Goal: Task Accomplishment & Management: Manage account settings

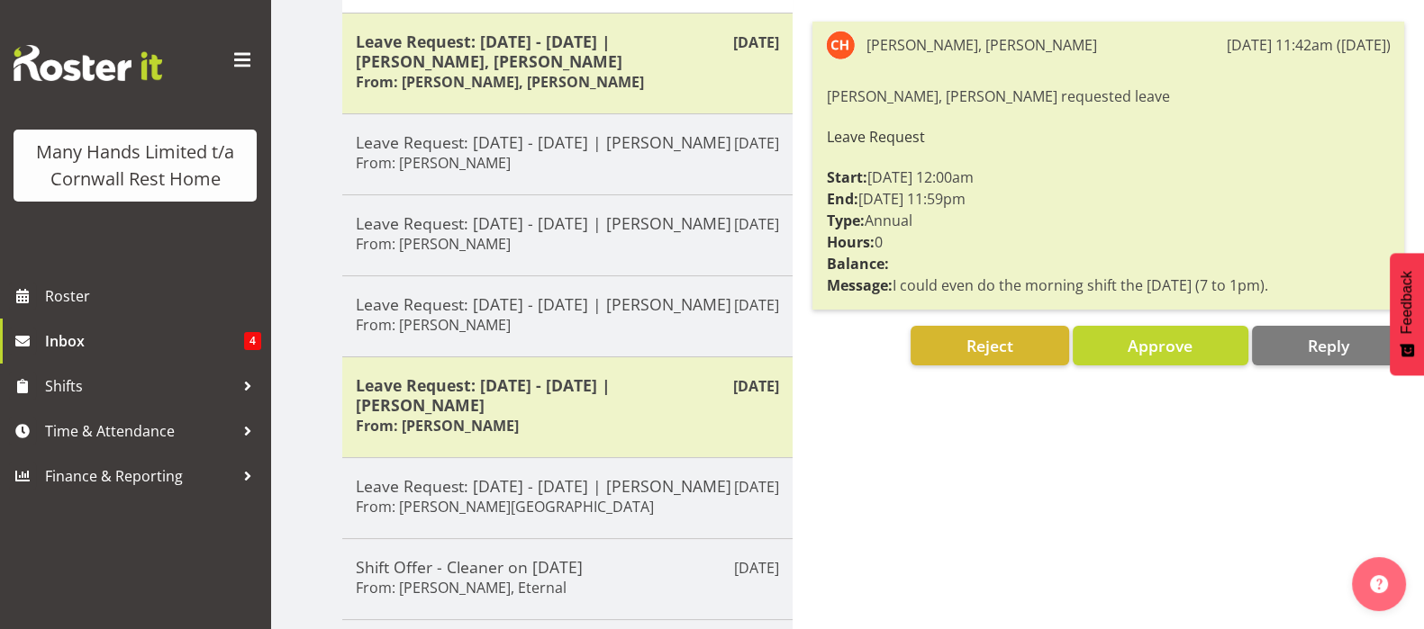
scroll to position [224, 0]
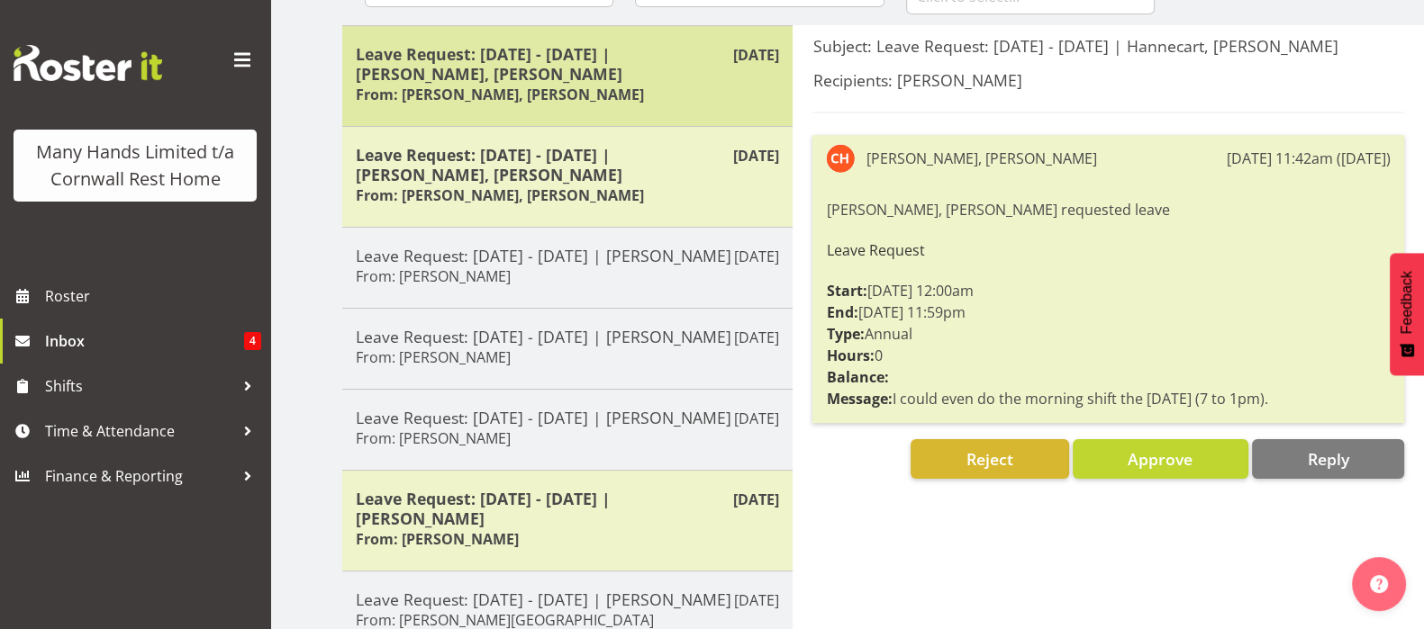
click at [636, 101] on div "Leave Request: 01/11/25 - 02/11/25 | Hannecart, Charline From: Hannecart, Charl…" at bounding box center [567, 76] width 423 height 64
click at [451, 86] on h6 "From: Hannecart, Charline" at bounding box center [500, 95] width 288 height 18
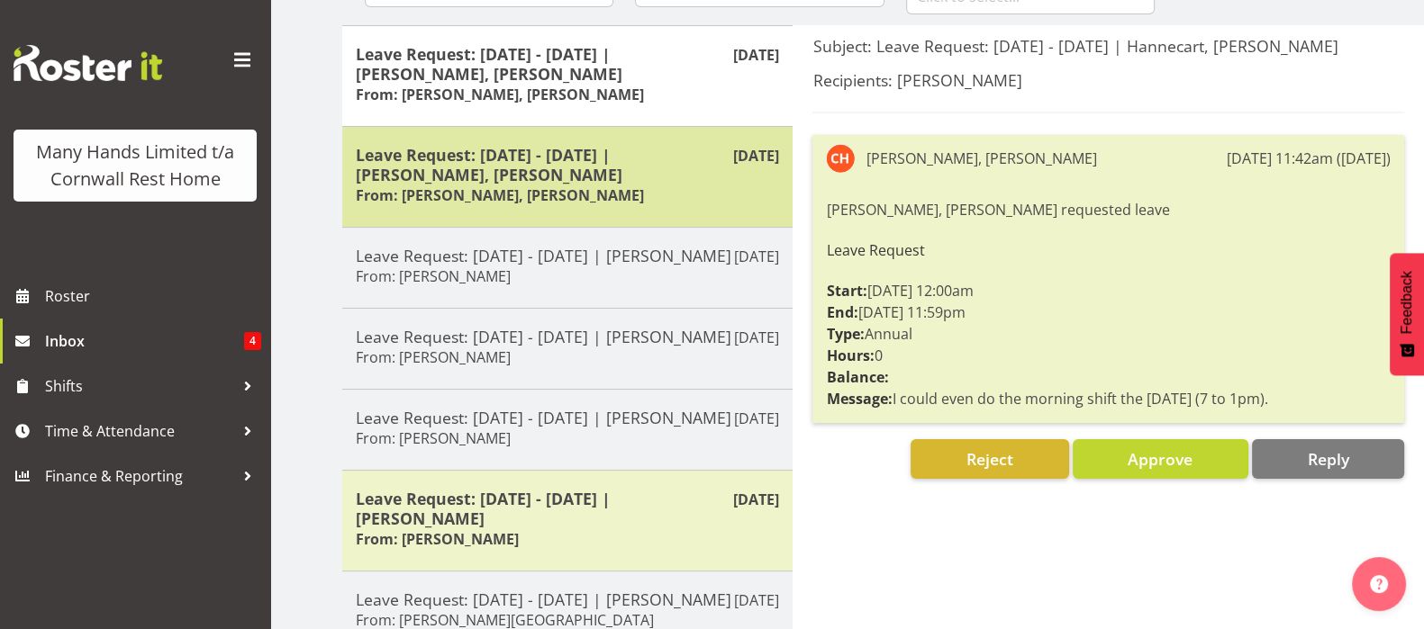
click at [554, 157] on h5 "Leave Request: 15/11/25 - 16/11/25 | Hannecart, Charline" at bounding box center [567, 165] width 423 height 40
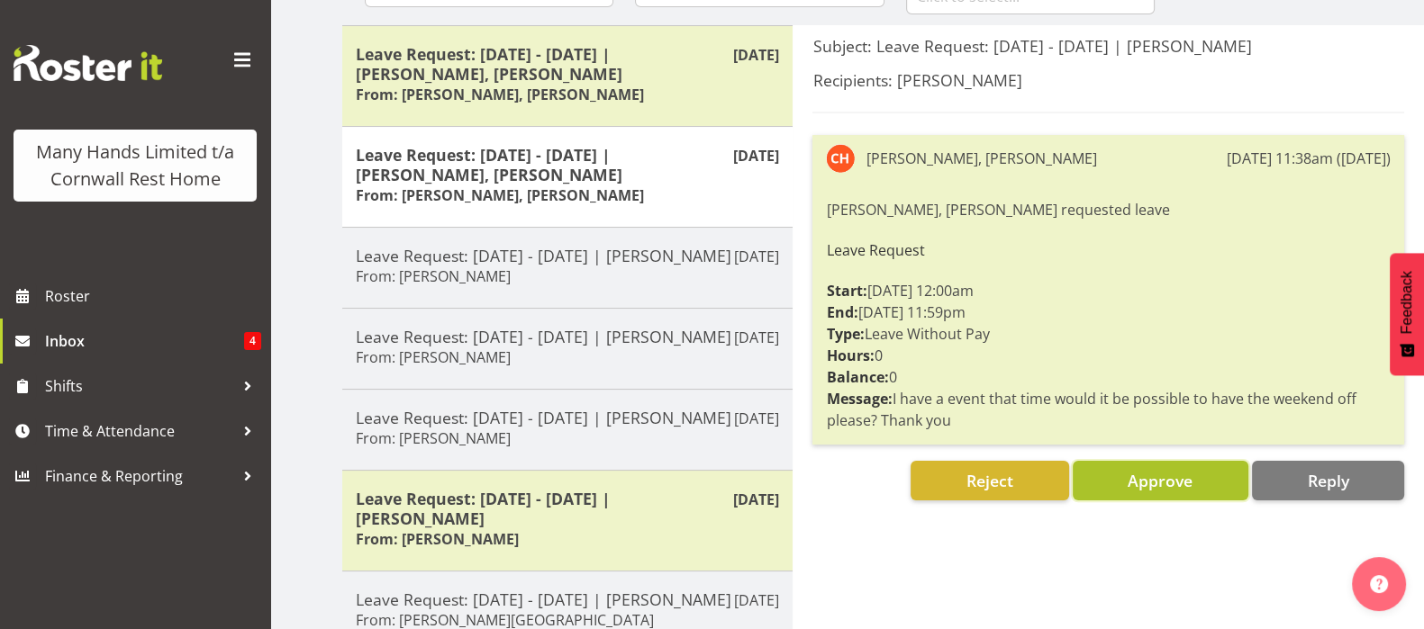
click at [1146, 483] on span "Approve" at bounding box center [1159, 481] width 65 height 22
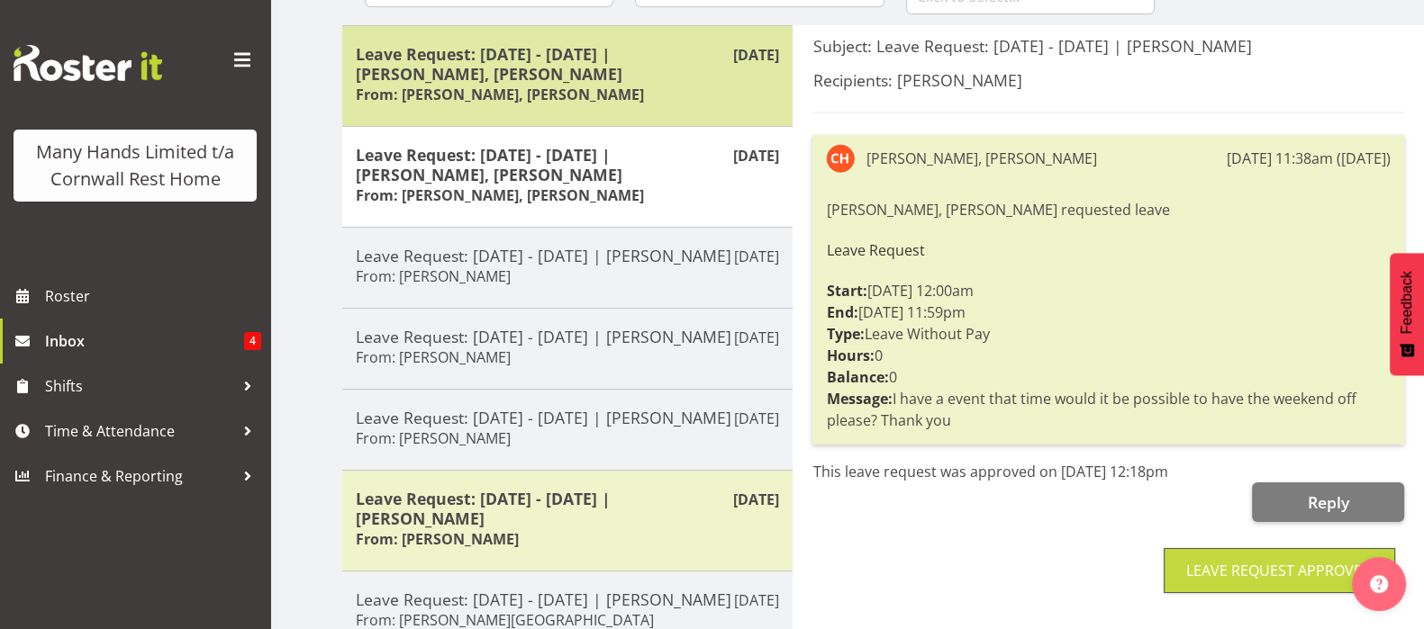
click at [486, 68] on h5 "Leave Request: 01/11/25 - 02/11/25 | Hannecart, Charline" at bounding box center [567, 64] width 423 height 40
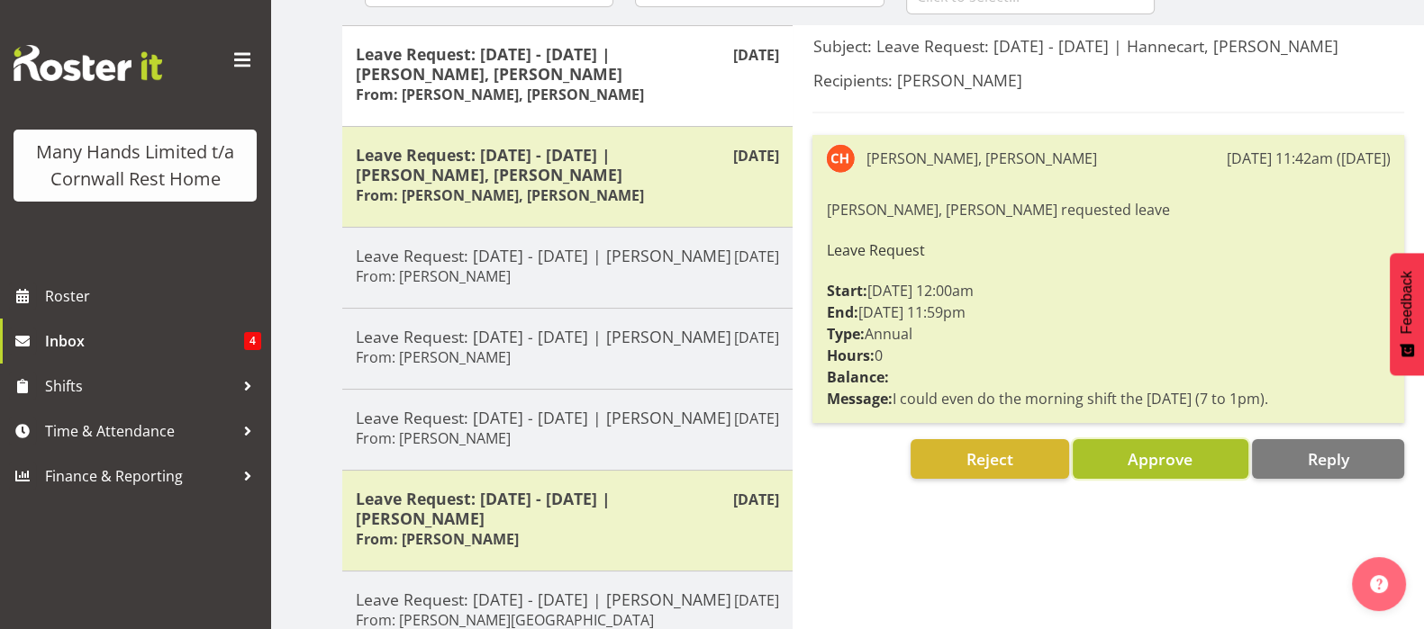
click at [1170, 453] on span "Approve" at bounding box center [1159, 459] width 65 height 22
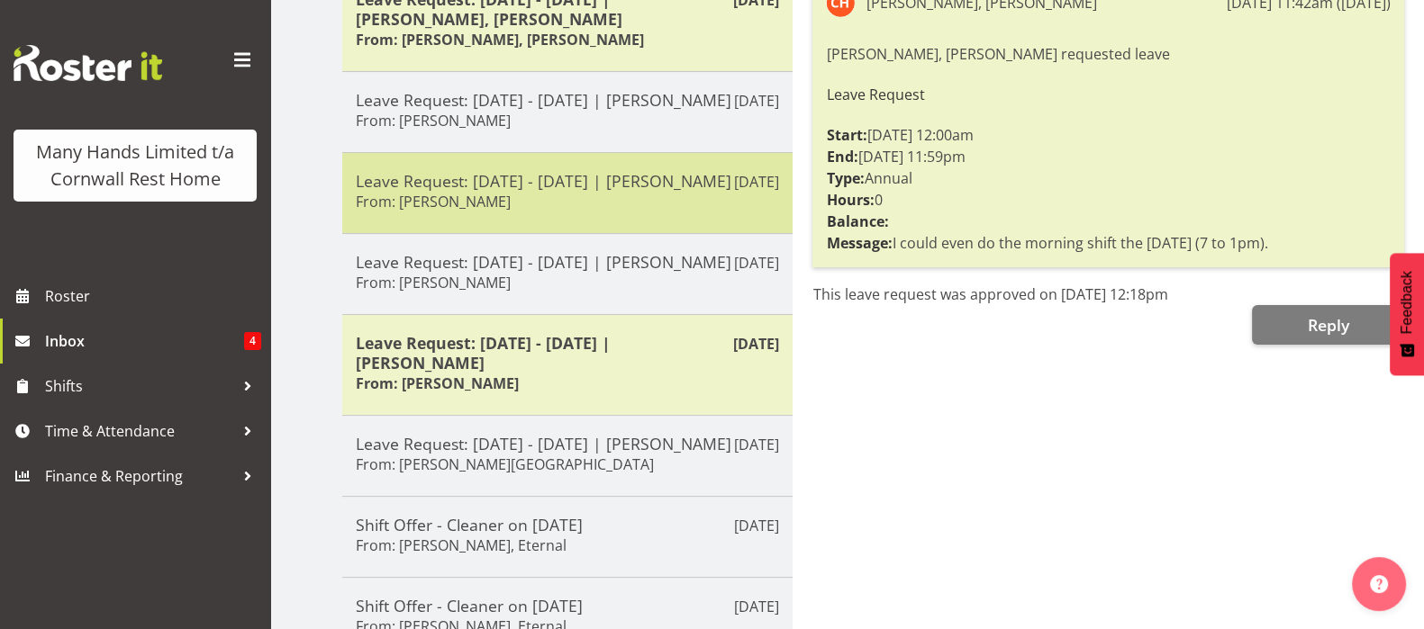
scroll to position [449, 0]
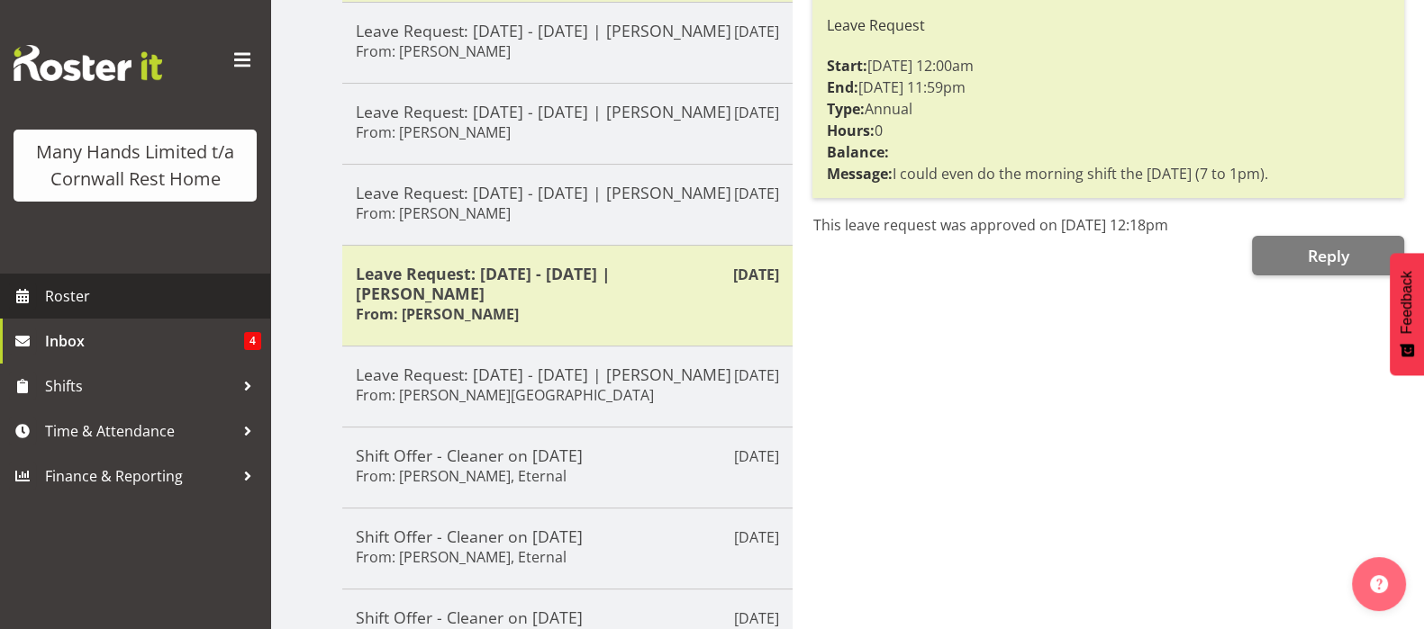
click at [56, 298] on span "Roster" at bounding box center [153, 296] width 216 height 27
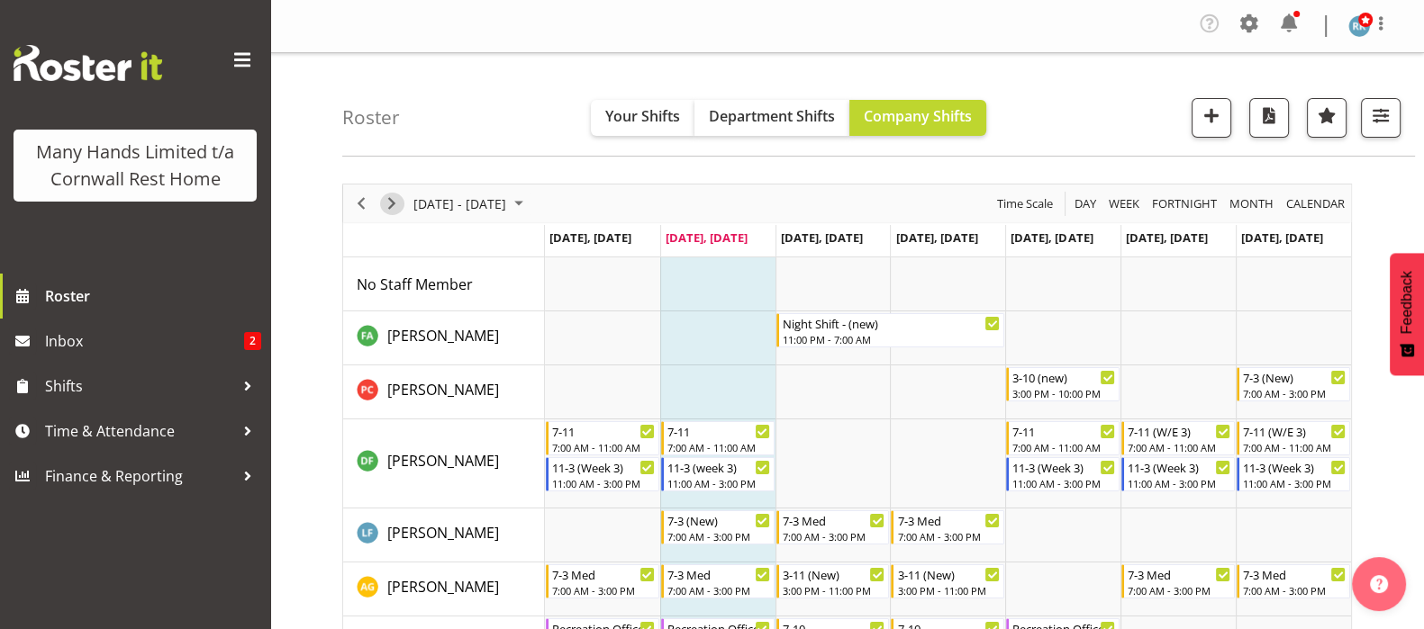
click at [390, 201] on span "Next" at bounding box center [392, 204] width 22 height 23
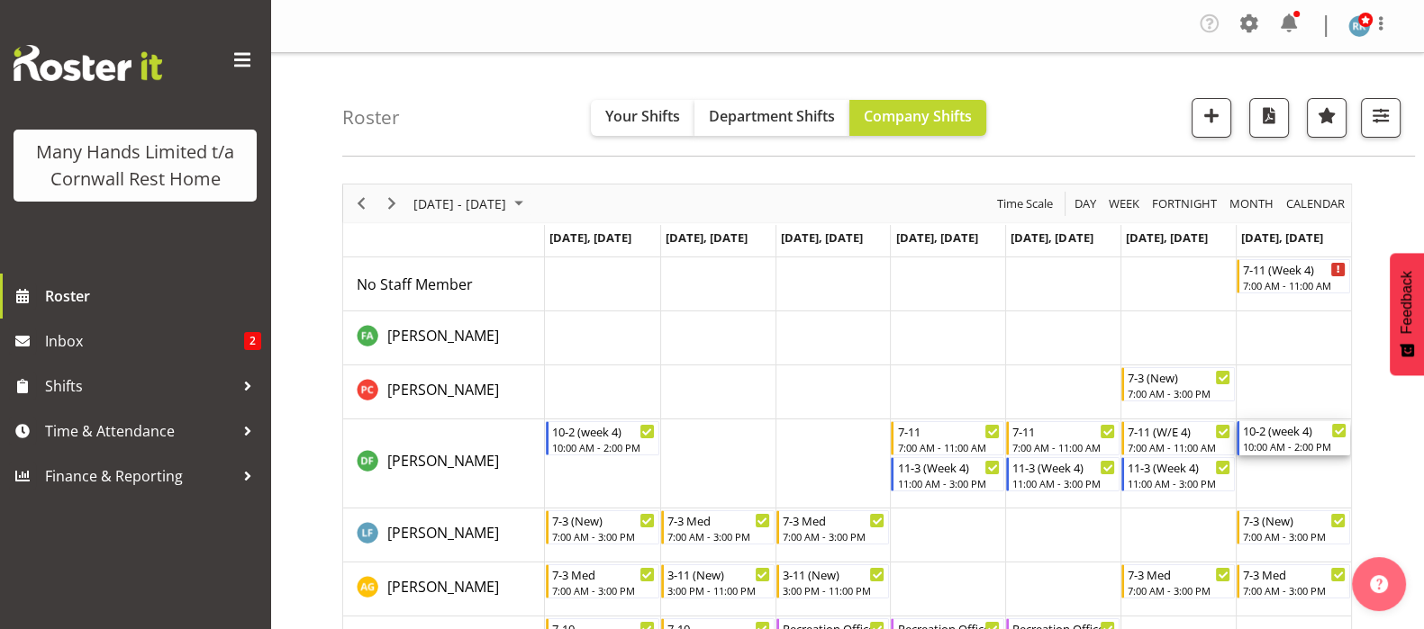
click at [1264, 439] on div "10-2 (week 4) 10:00 AM - 2:00 PM" at bounding box center [1295, 438] width 104 height 34
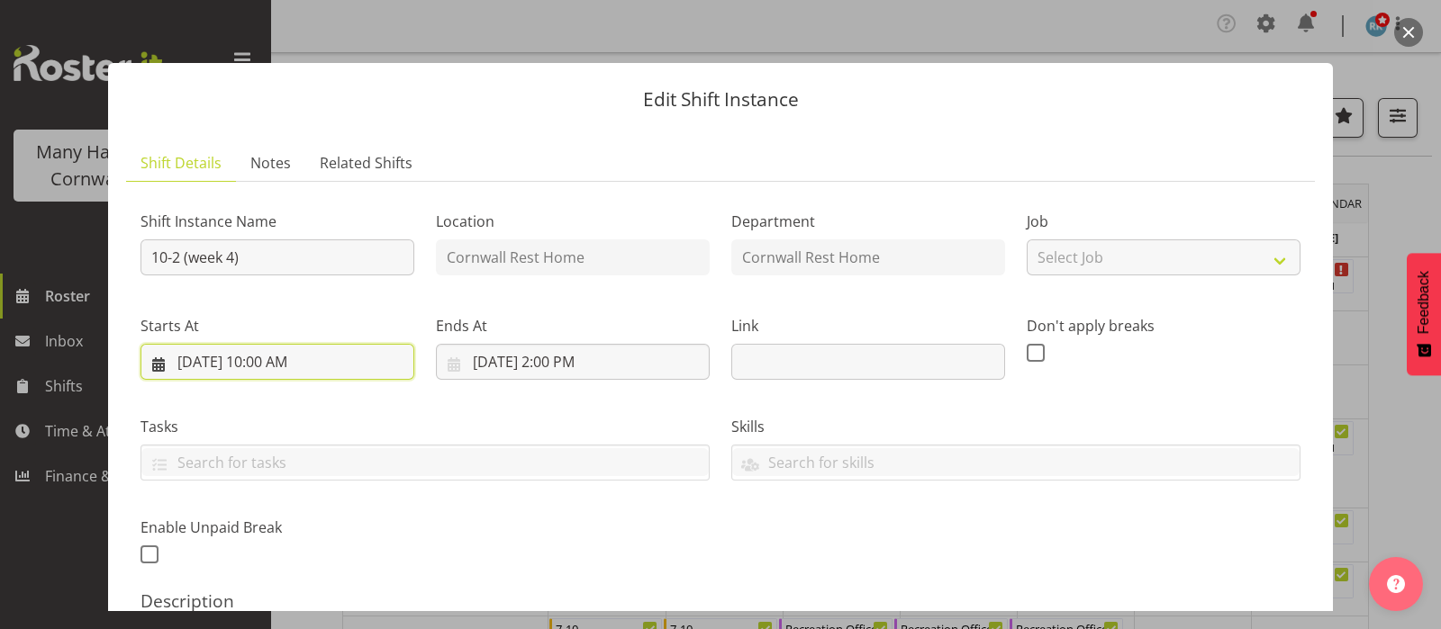
click at [252, 363] on input "[DATE] 10:00 AM" at bounding box center [277, 362] width 274 height 36
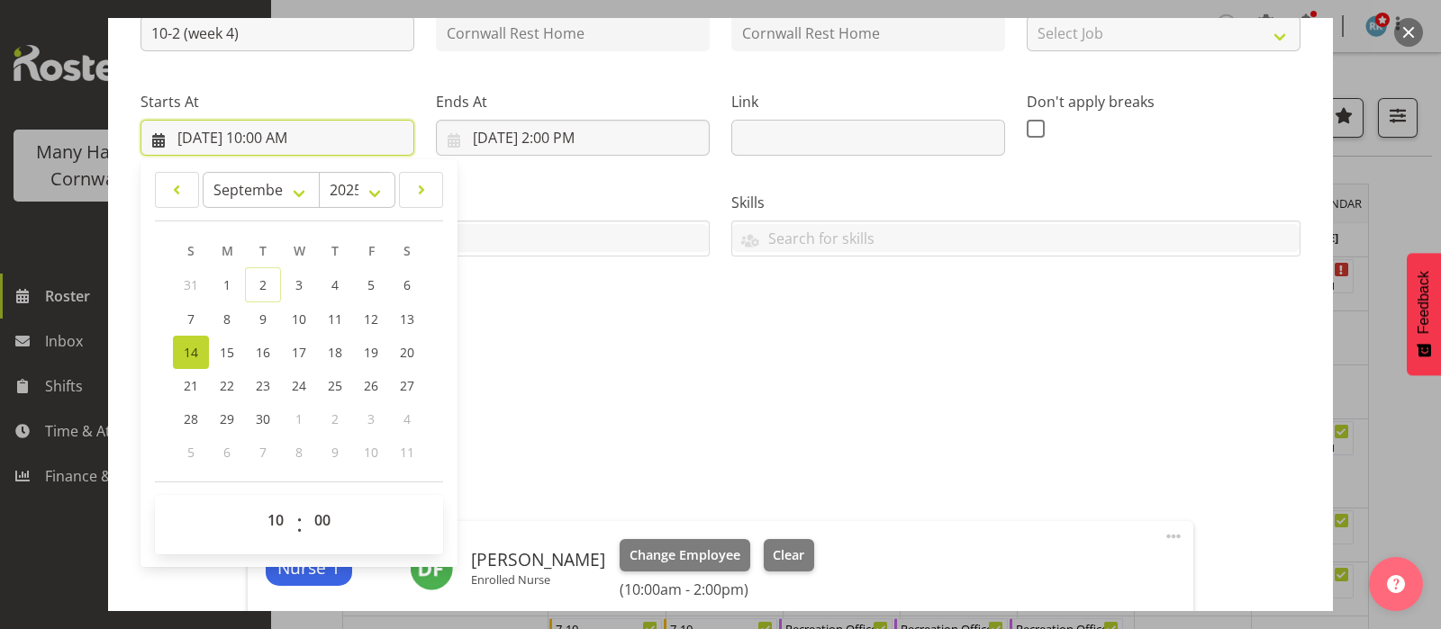
scroll to position [338, 0]
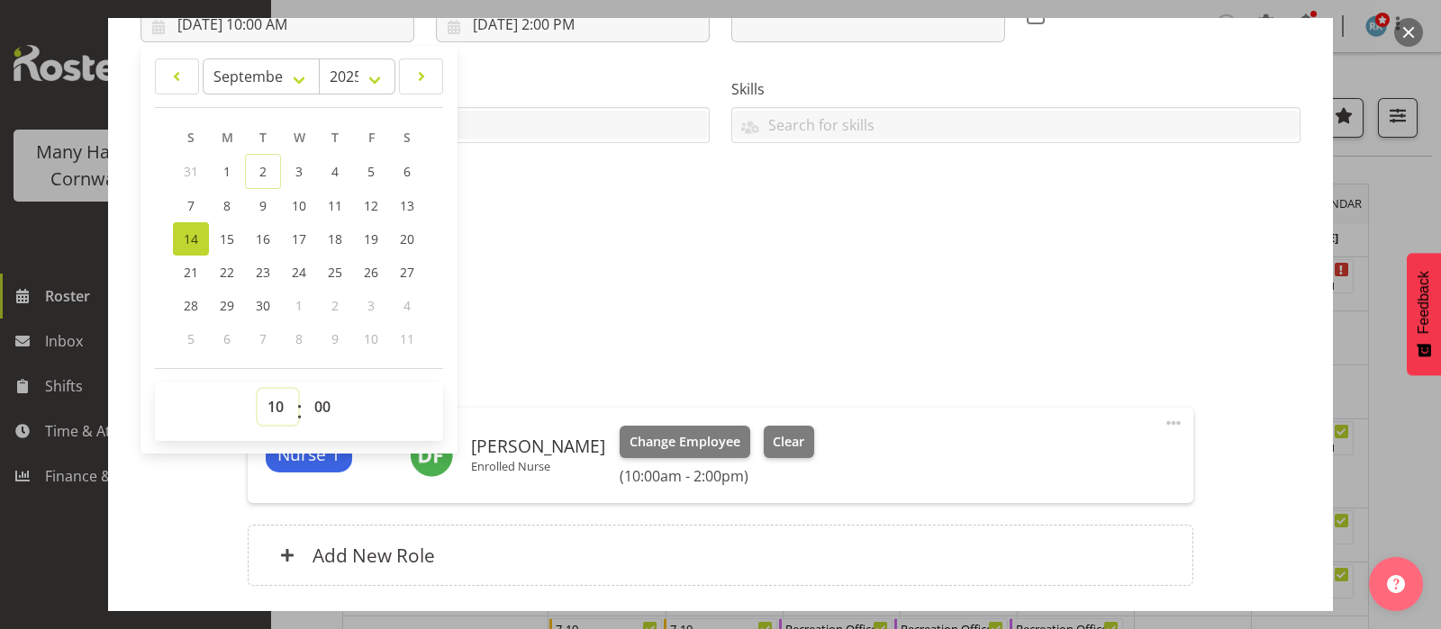
click at [276, 412] on select "00 01 02 03 04 05 06 07 08 09 10 11 12 13 14 15 16 17 18 19 20 21 22 23" at bounding box center [278, 407] width 41 height 36
select select "11"
click at [258, 389] on select "00 01 02 03 04 05 06 07 08 09 10 11 12 13 14 15 16 17 18 19 20 21 22 23" at bounding box center [278, 407] width 41 height 36
type input "[DATE] 11:00 AM"
click at [530, 245] on div "Shift Instance Name 10-2 (week 4) Location [GEOGRAPHIC_DATA] Rest Home Departme…" at bounding box center [720, 233] width 1160 height 749
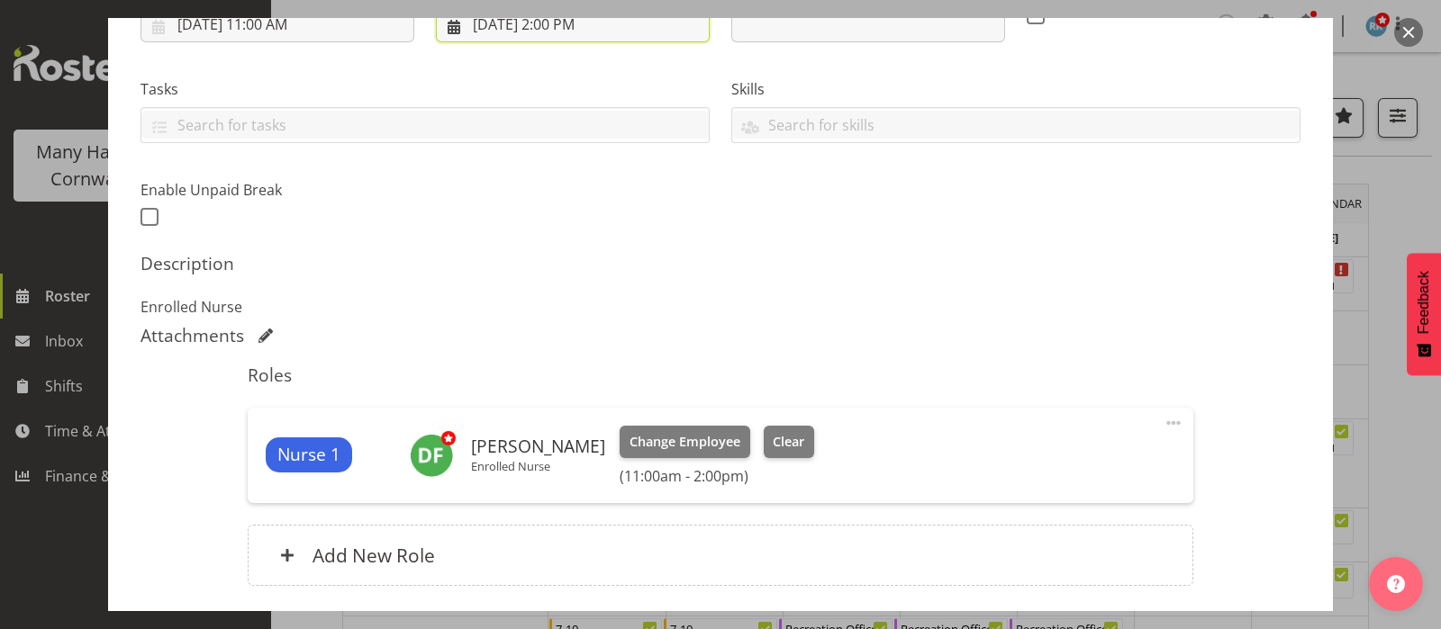
click at [548, 32] on input "[DATE] 2:00 PM" at bounding box center [573, 24] width 274 height 36
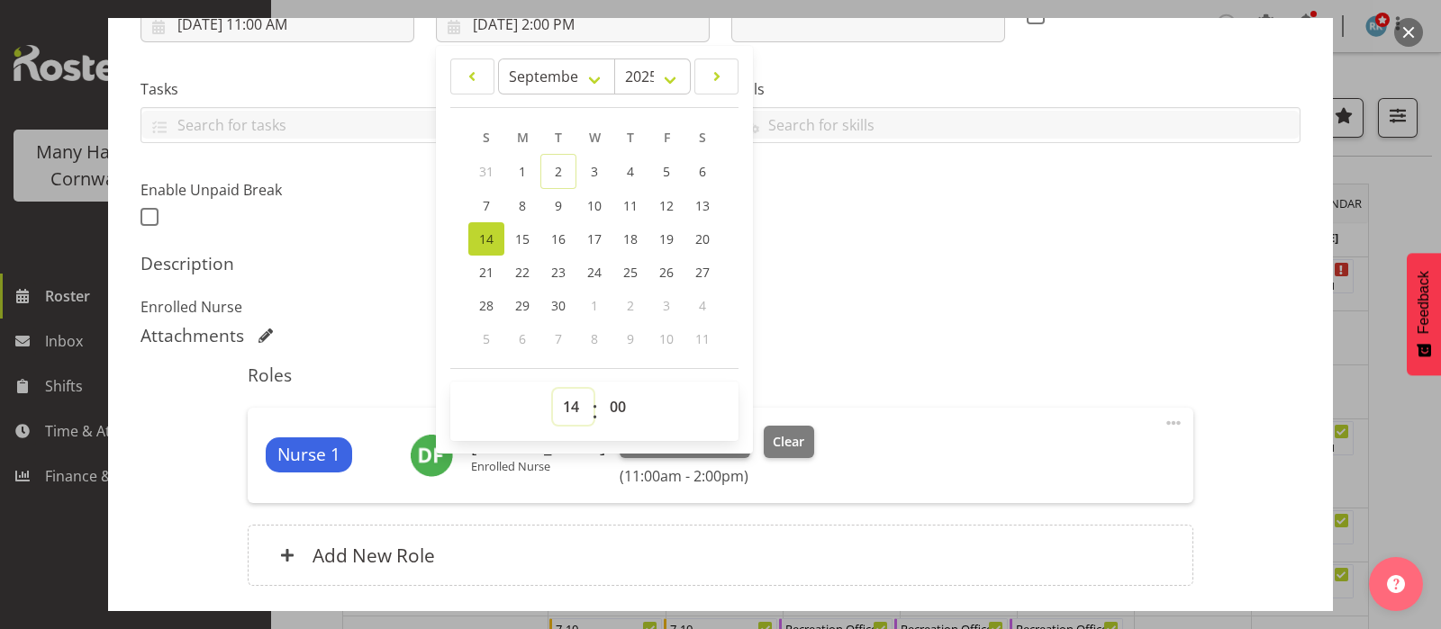
click at [563, 401] on select "00 01 02 03 04 05 06 07 08 09 10 11 12 13 14 15 16 17 18 19 20 21 22 23" at bounding box center [573, 407] width 41 height 36
select select "15"
click at [553, 389] on select "00 01 02 03 04 05 06 07 08 09 10 11 12 13 14 15 16 17 18 19 20 21 22 23" at bounding box center [573, 407] width 41 height 36
type input "[DATE] 3:00 PM"
click at [896, 256] on h5 "Description" at bounding box center [720, 264] width 1160 height 22
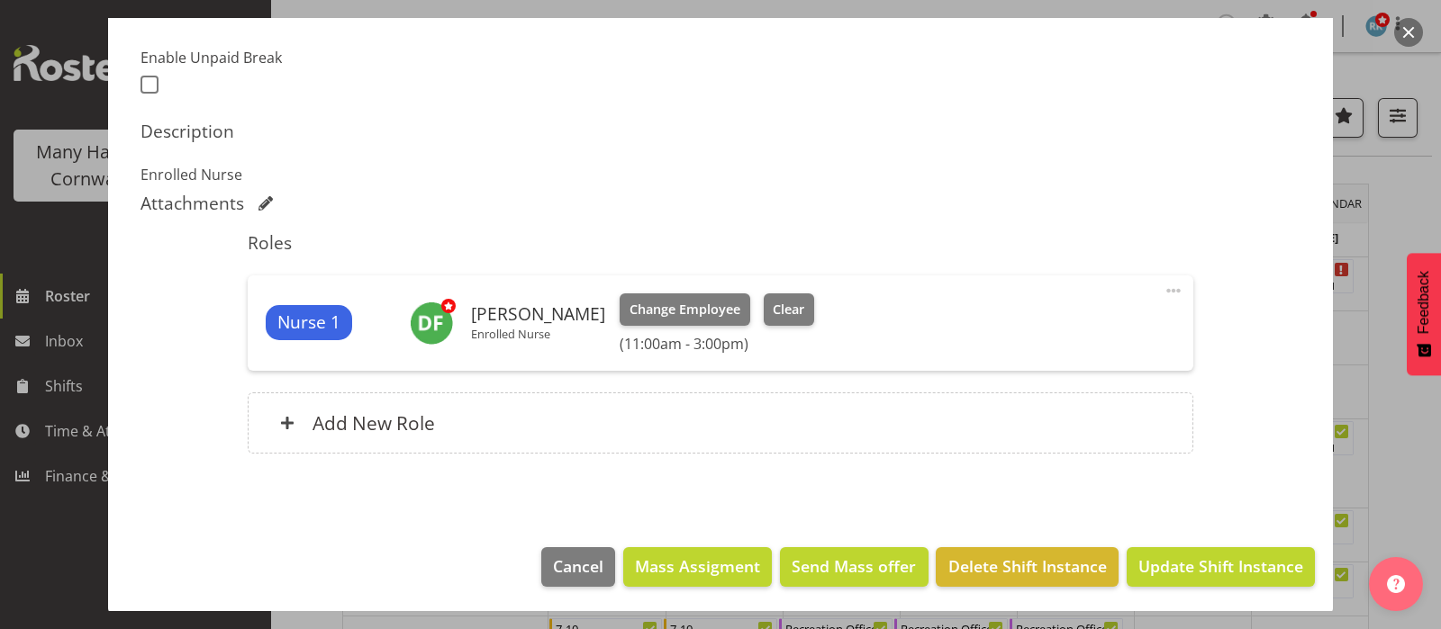
scroll to position [471, 0]
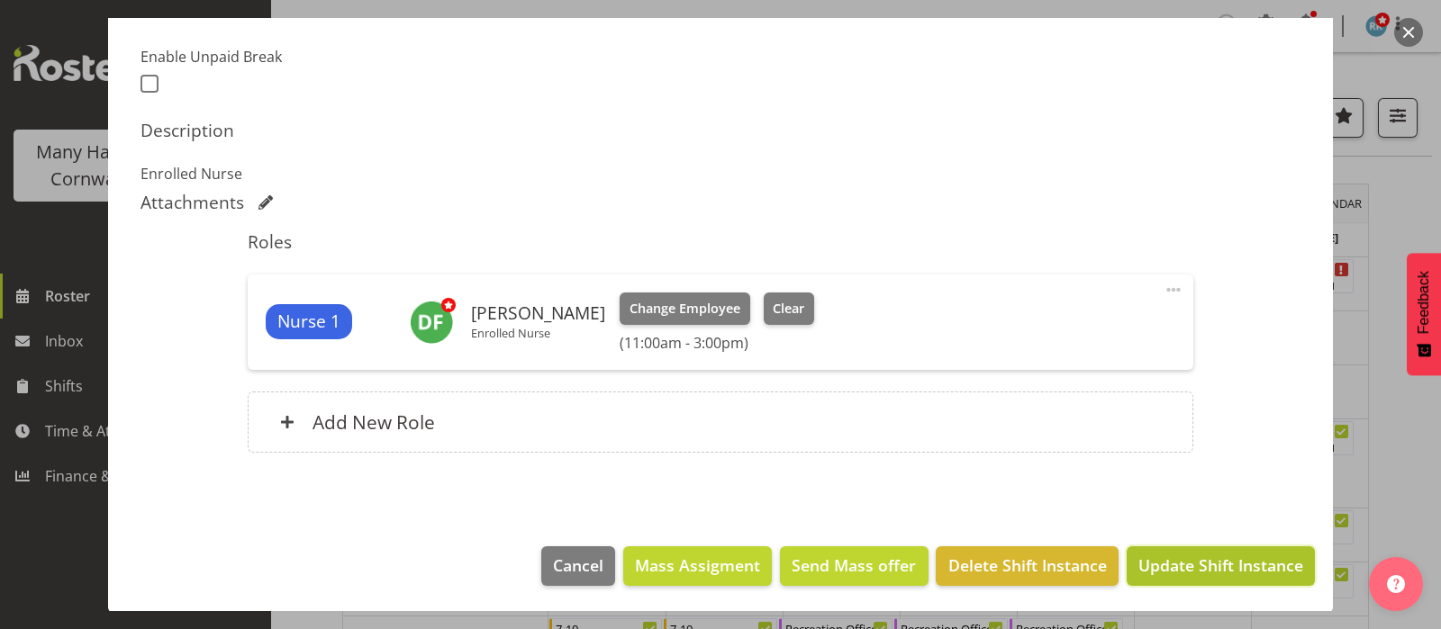
click at [1169, 560] on span "Update Shift Instance" at bounding box center [1220, 565] width 165 height 23
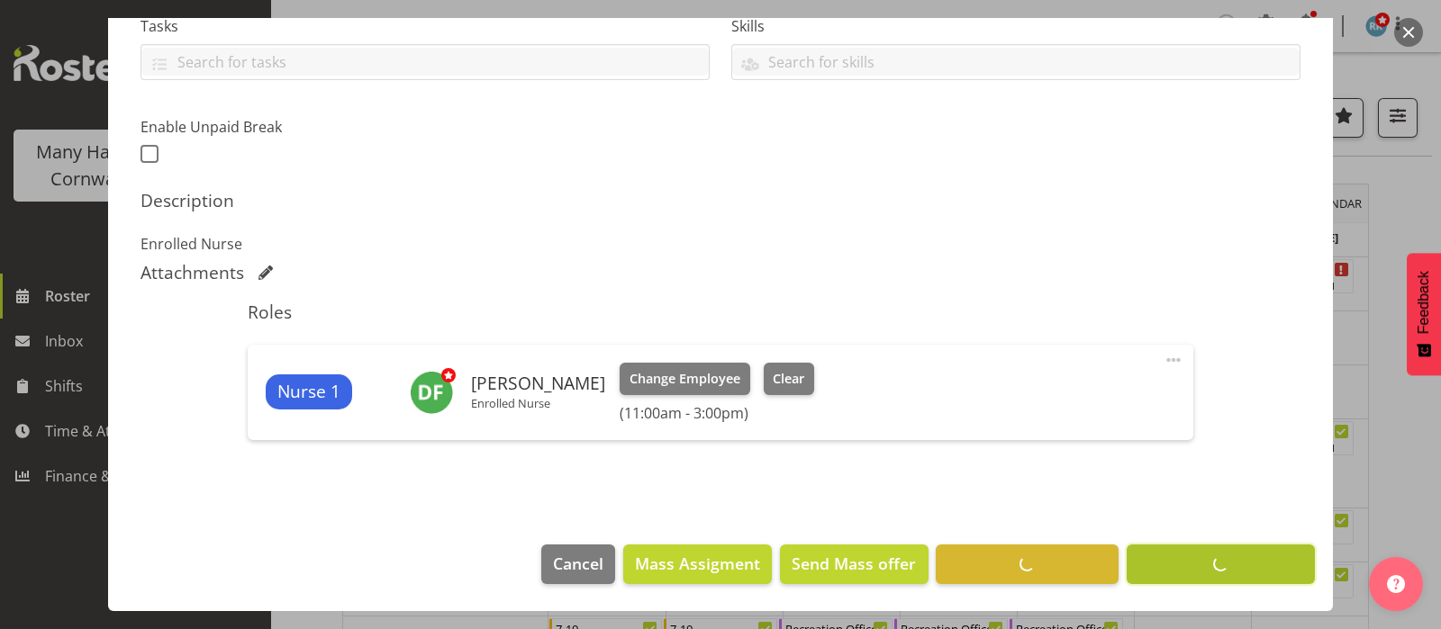
scroll to position [400, 0]
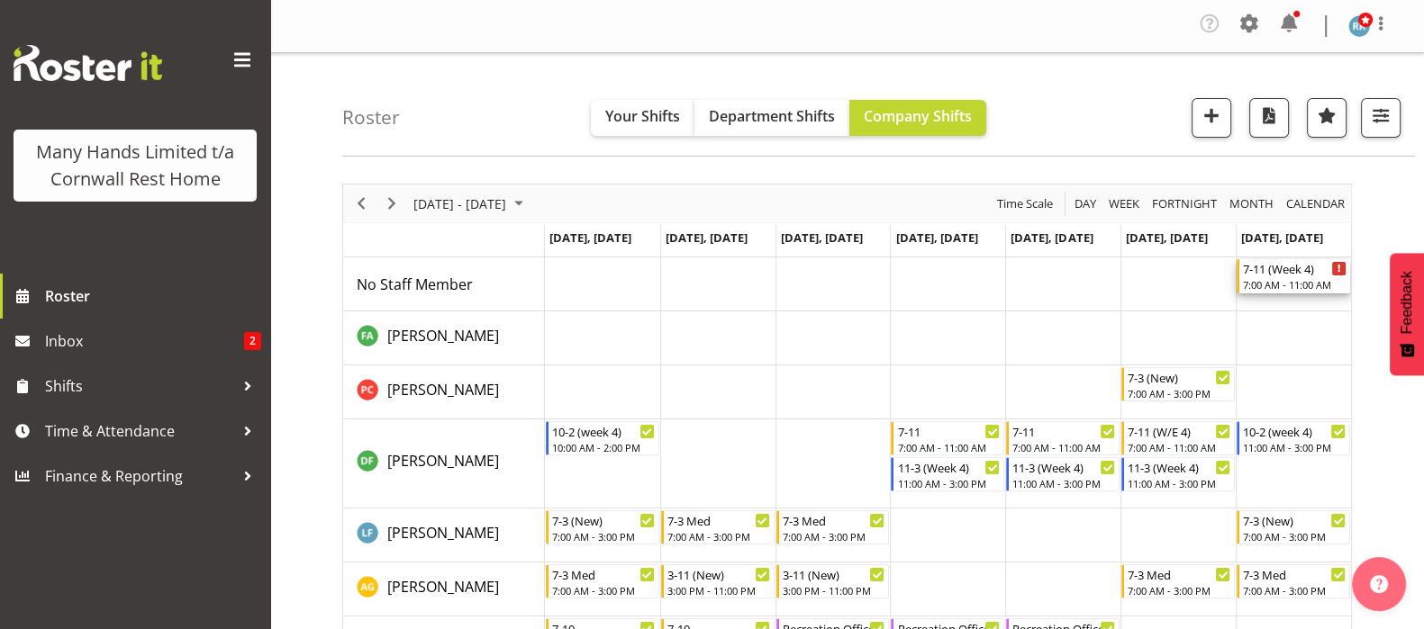
click at [1254, 285] on div "7:00 AM - 11:00 AM" at bounding box center [1295, 284] width 104 height 14
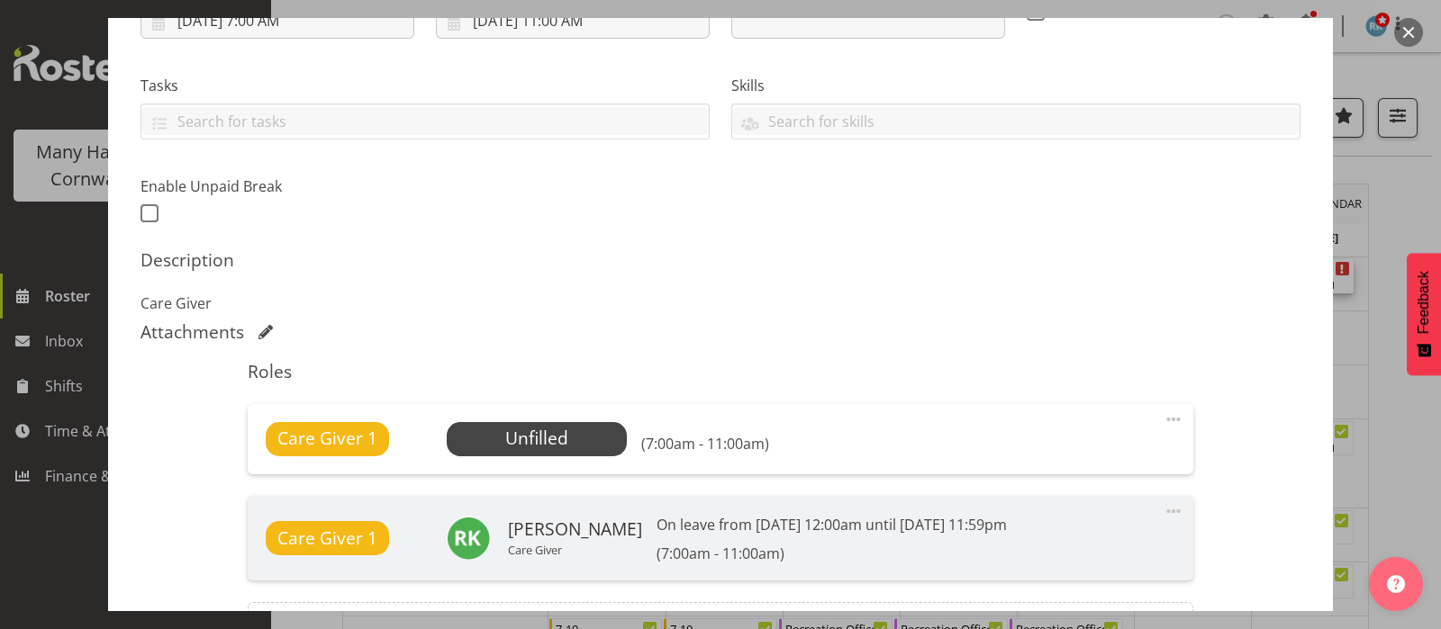
scroll to position [449, 0]
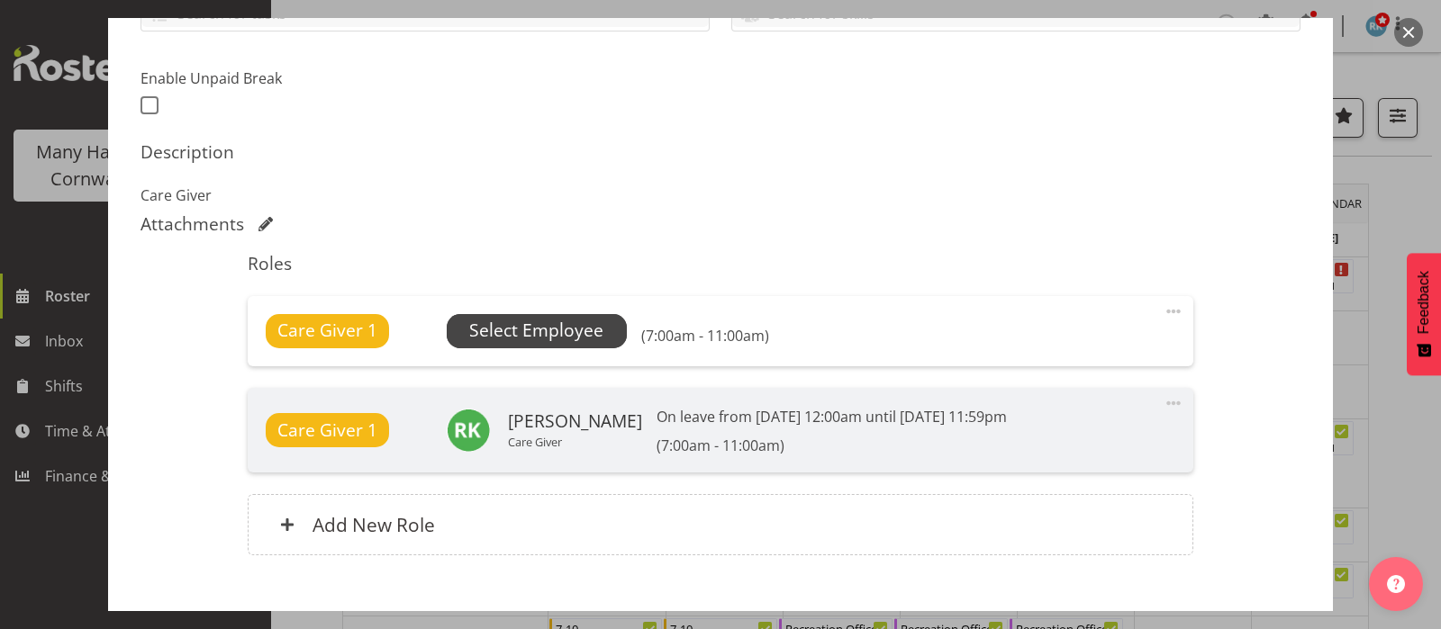
click at [542, 333] on span "Select Employee" at bounding box center [536, 331] width 134 height 26
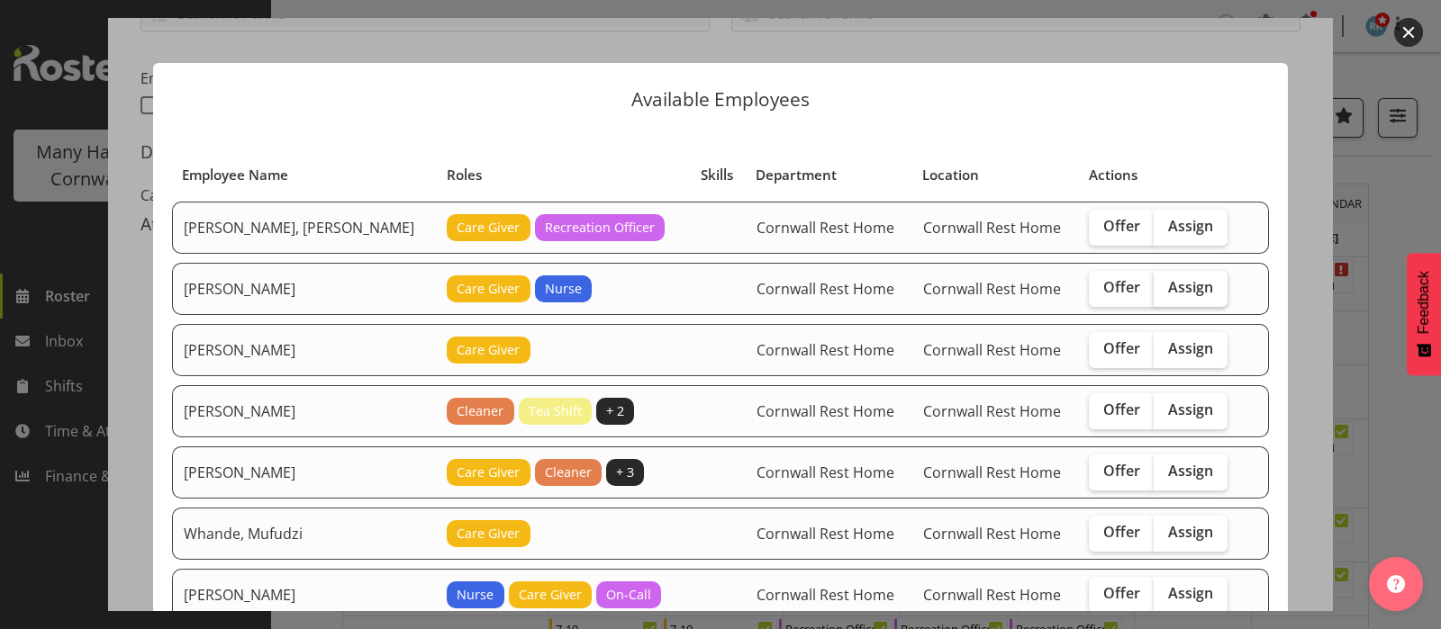
click at [1168, 285] on span "Assign" at bounding box center [1190, 287] width 45 height 18
click at [1165, 285] on input "Assign" at bounding box center [1160, 288] width 12 height 12
checkbox input "true"
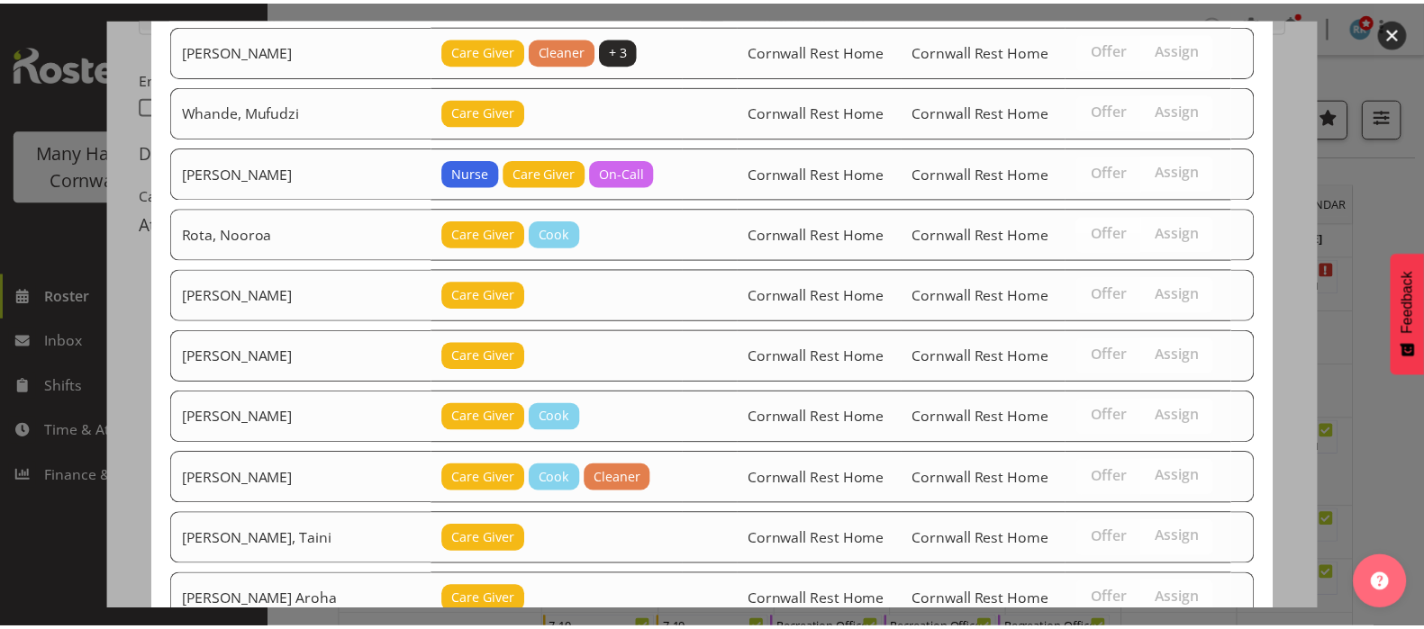
scroll to position [629, 0]
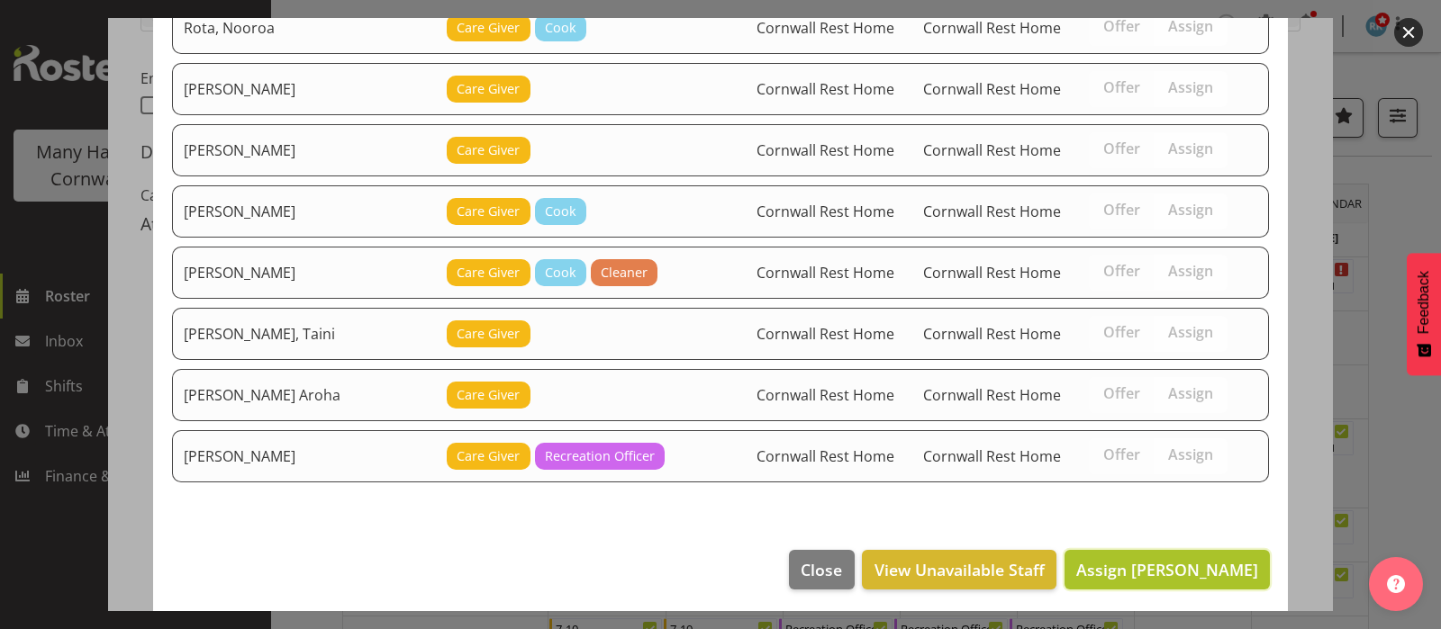
click at [1135, 561] on span "Assign [PERSON_NAME]" at bounding box center [1167, 570] width 182 height 22
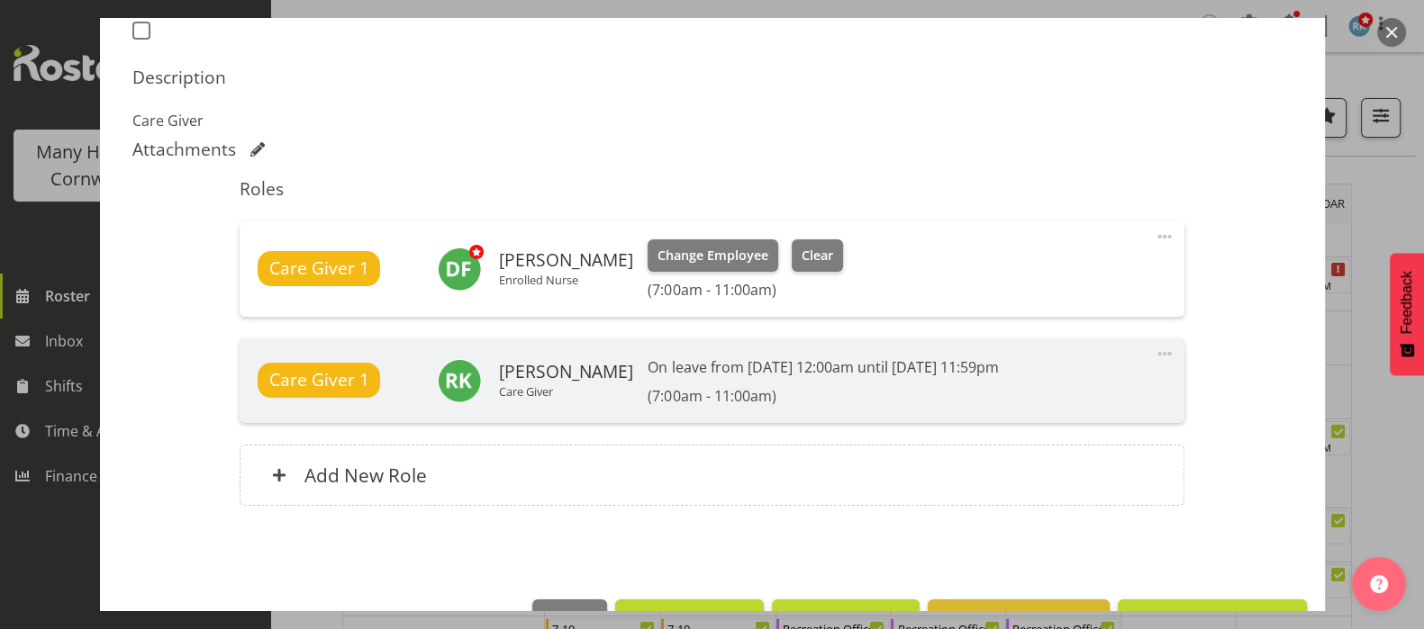
scroll to position [577, 0]
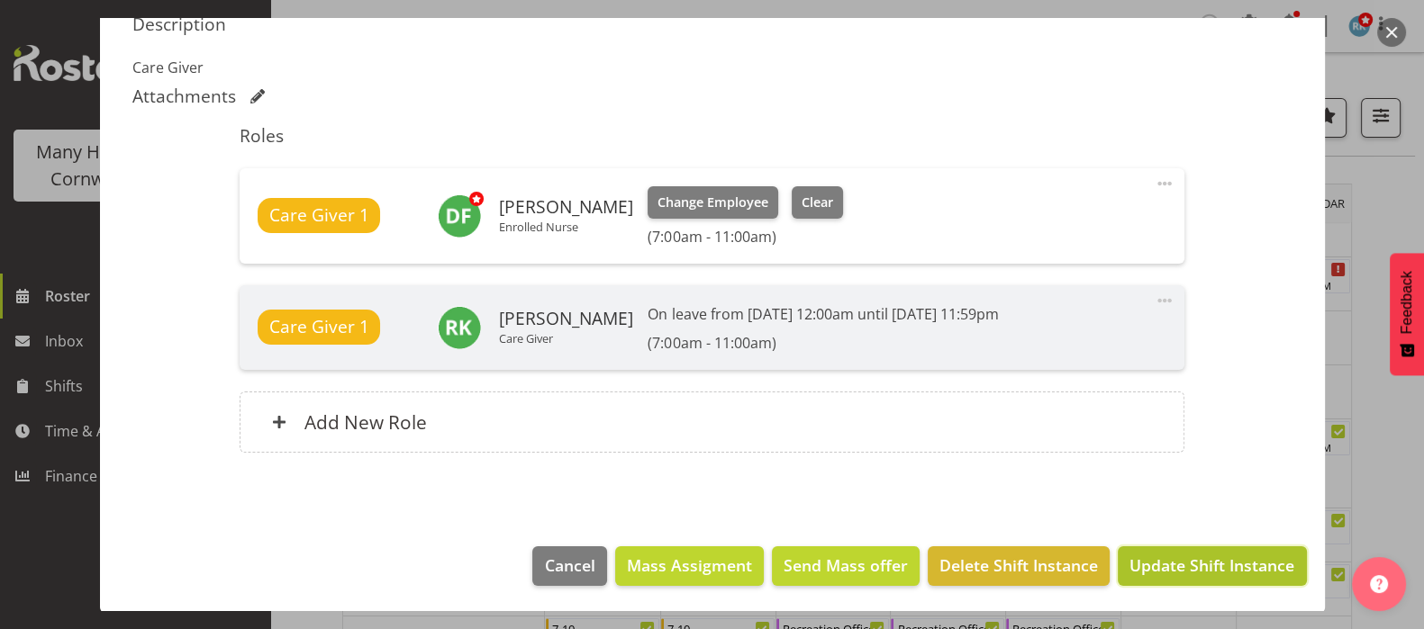
click at [1176, 566] on span "Update Shift Instance" at bounding box center [1211, 565] width 165 height 23
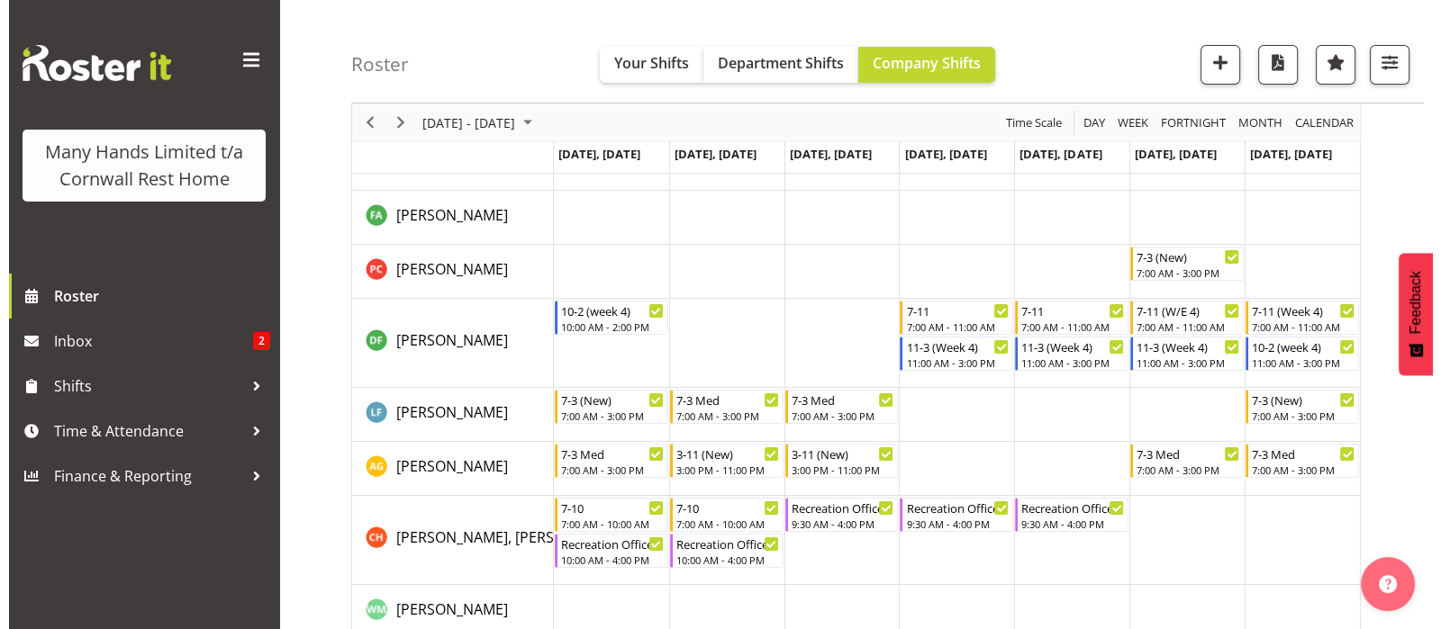
scroll to position [158, 0]
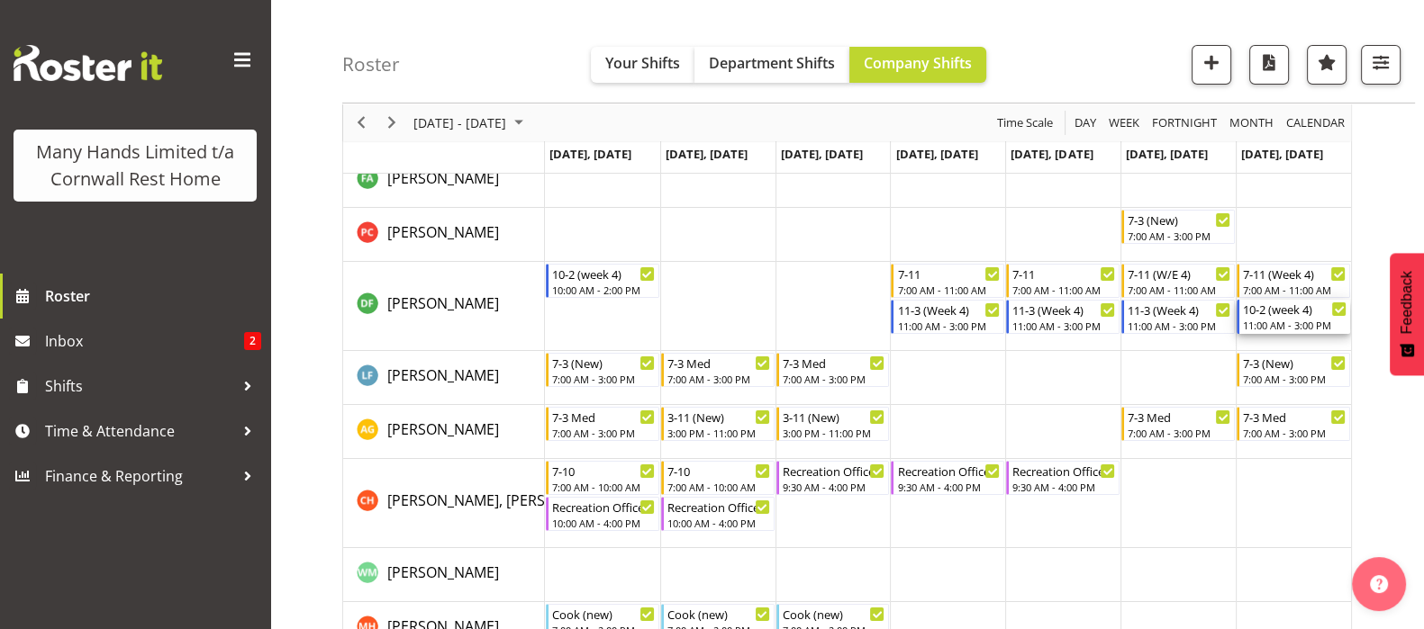
click at [1263, 311] on div "10-2 (week 4)" at bounding box center [1295, 309] width 104 height 18
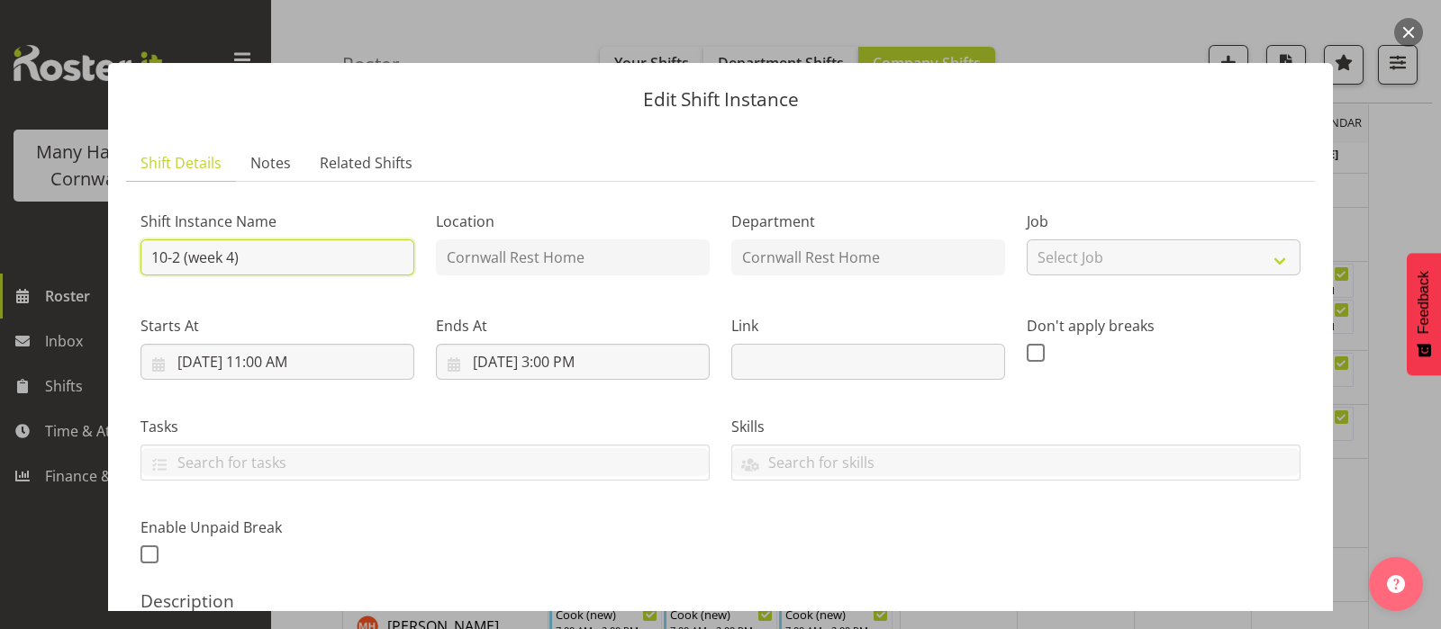
click at [180, 264] on input "10-2 (week 4)" at bounding box center [277, 258] width 274 height 36
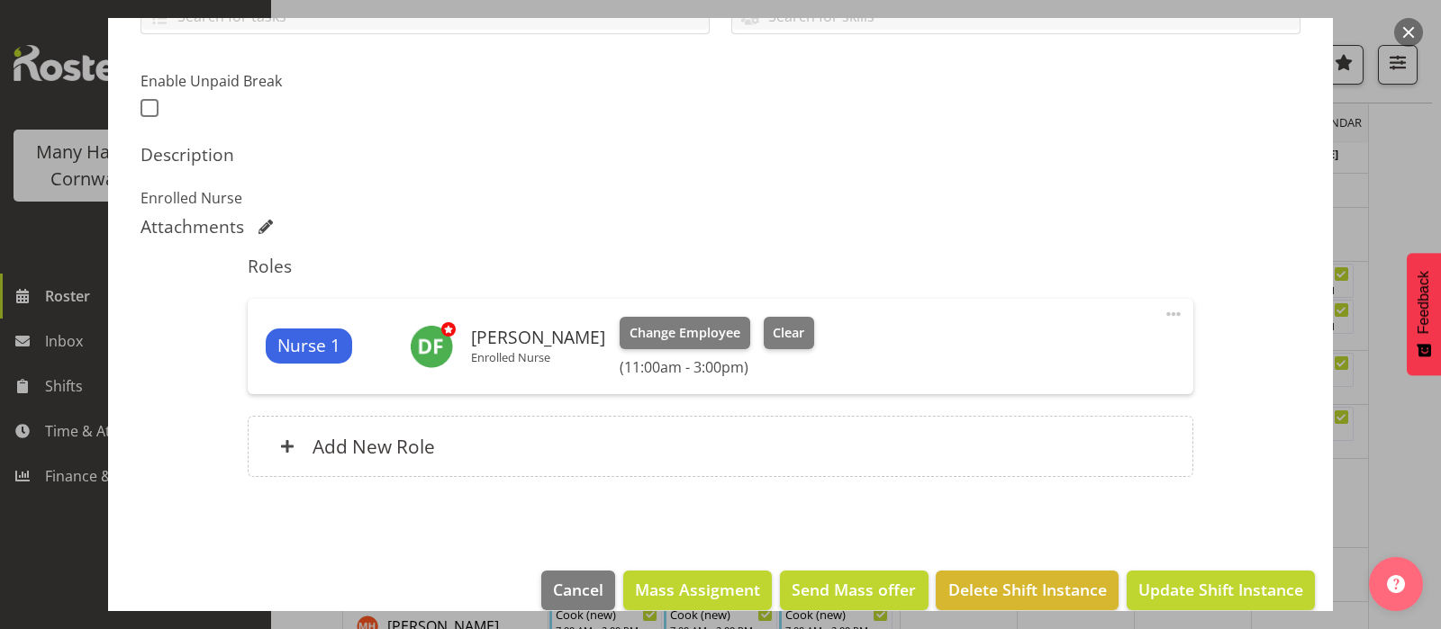
scroll to position [471, 0]
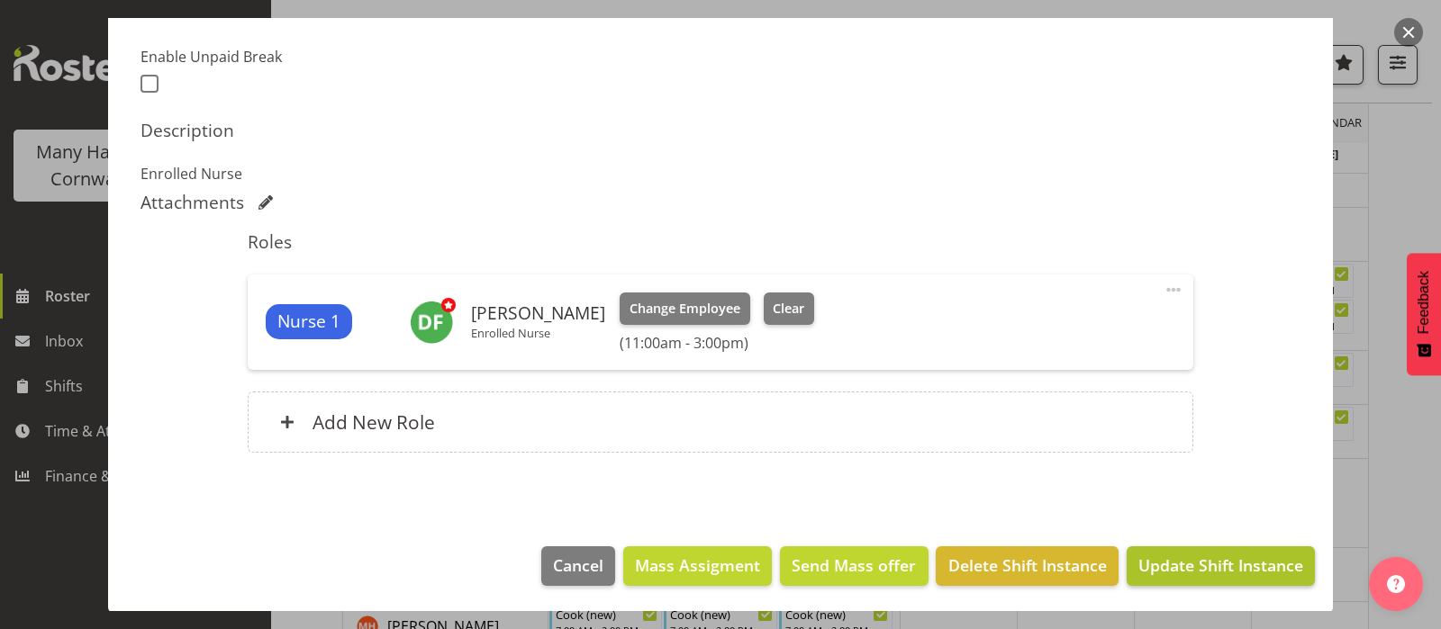
type input "11-3 (week 4)"
click at [1197, 554] on span "Update Shift Instance" at bounding box center [1220, 565] width 165 height 23
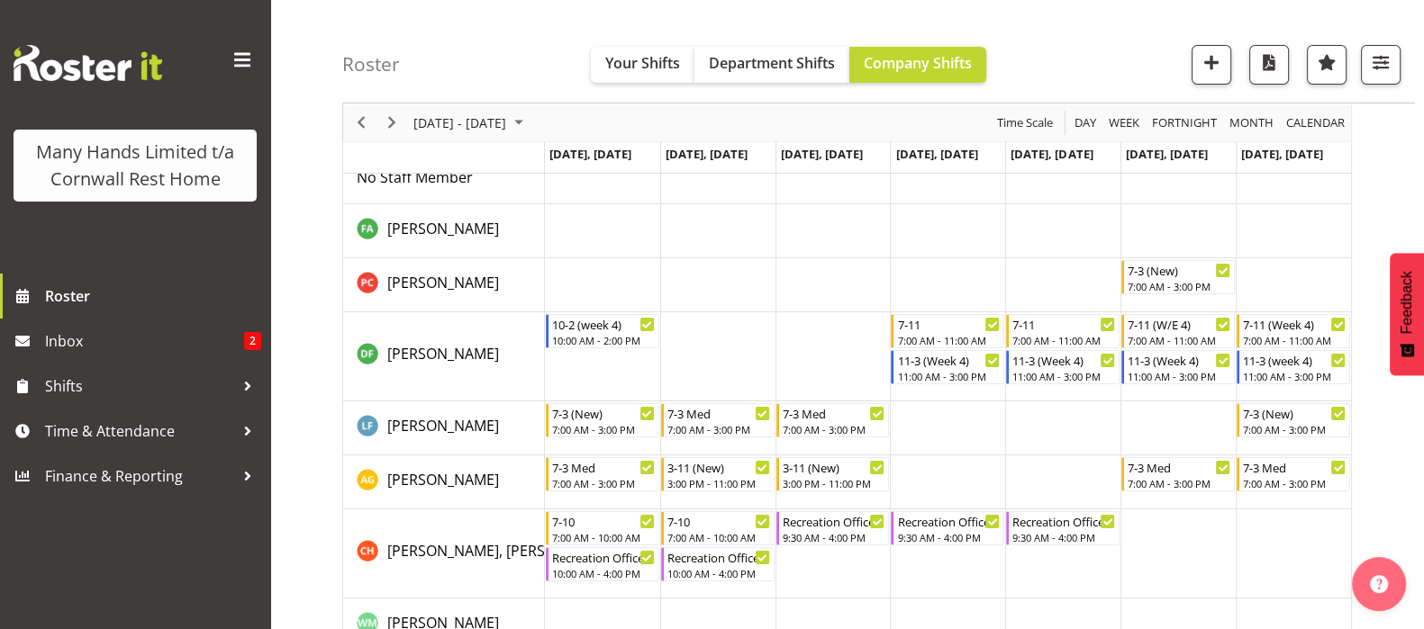
scroll to position [0, 0]
